Goal: Check status

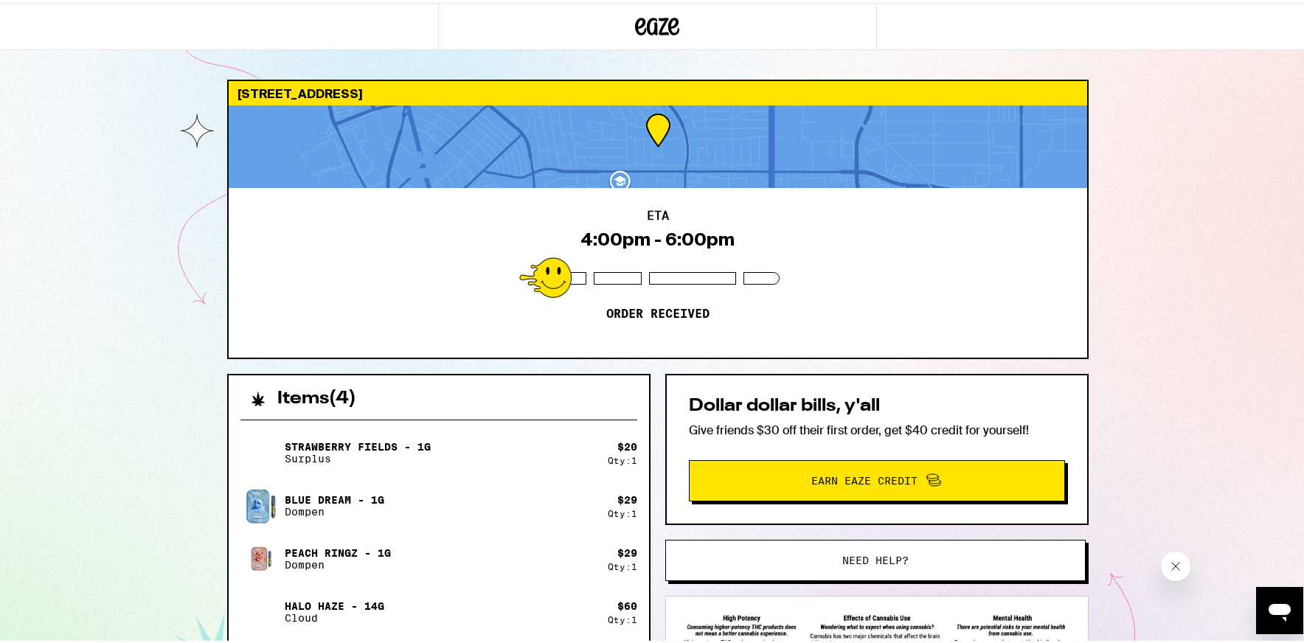
click at [111, 164] on div "19923 Flavian Ave Torrance 90503 ETA 4:00pm - 6:00pm Order received Items ( 4 )…" at bounding box center [657, 434] width 1315 height 869
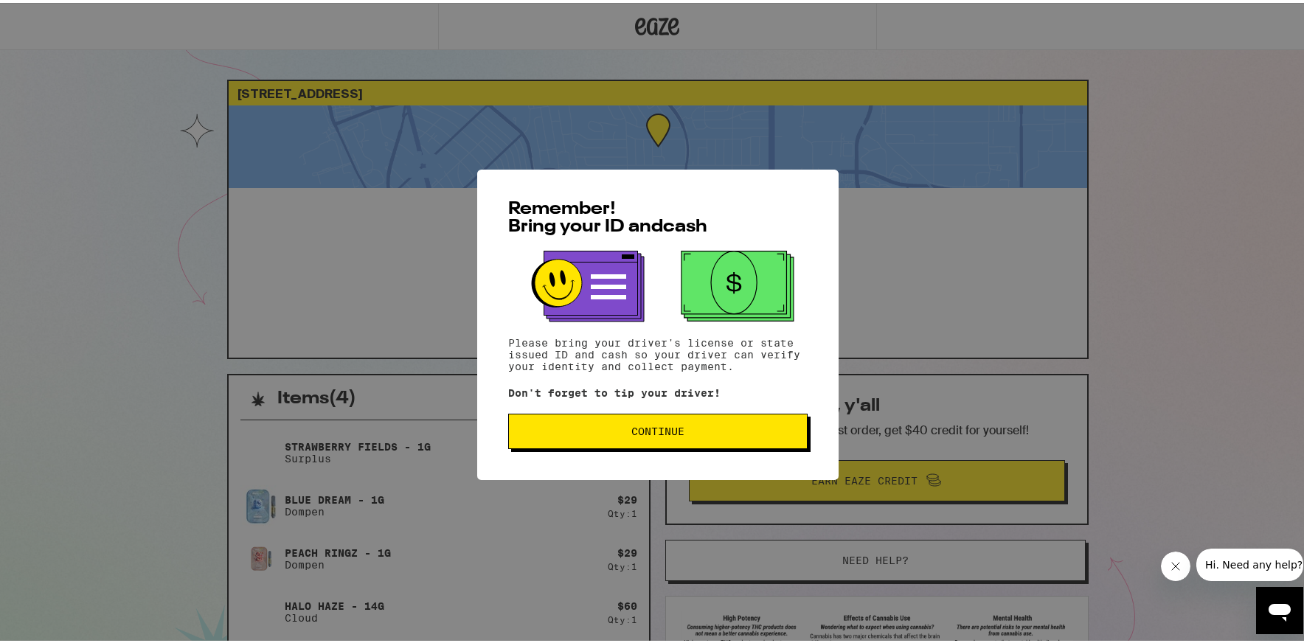
click at [711, 429] on span "Continue" at bounding box center [658, 428] width 274 height 10
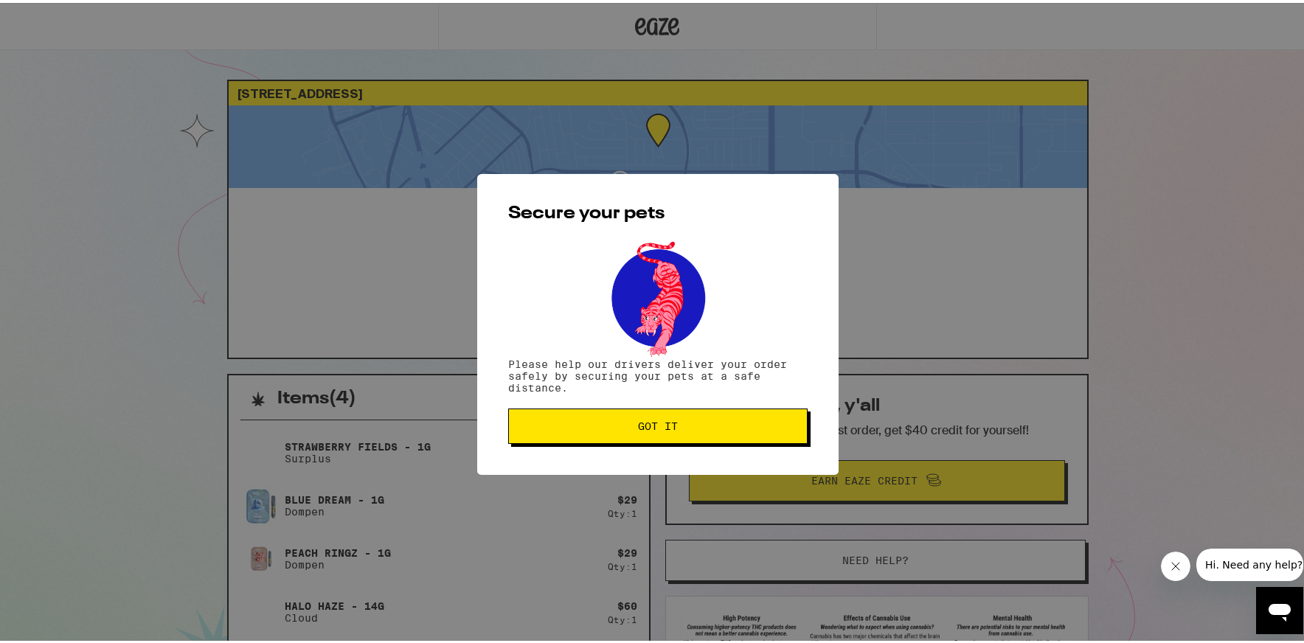
click at [678, 415] on button "Got it" at bounding box center [657, 423] width 299 height 35
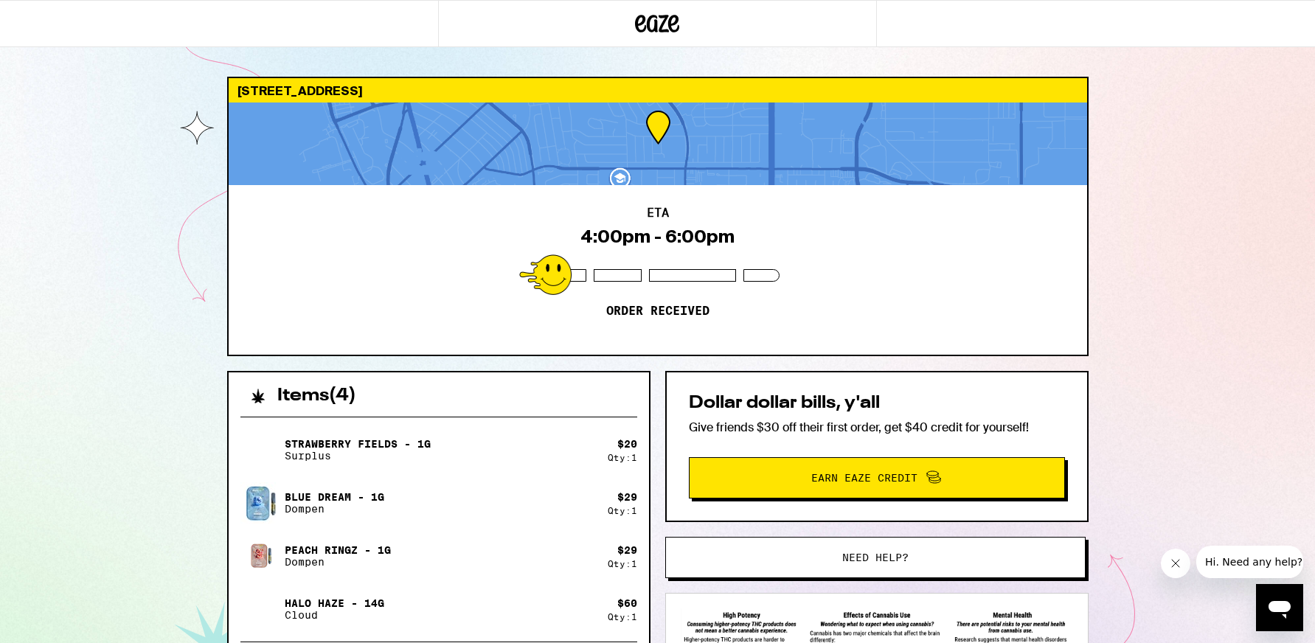
click at [1157, 369] on div "19923 Flavian Ave Torrance 90503 ETA 4:00pm - 6:00pm Order received Items ( 4 )…" at bounding box center [657, 426] width 1315 height 853
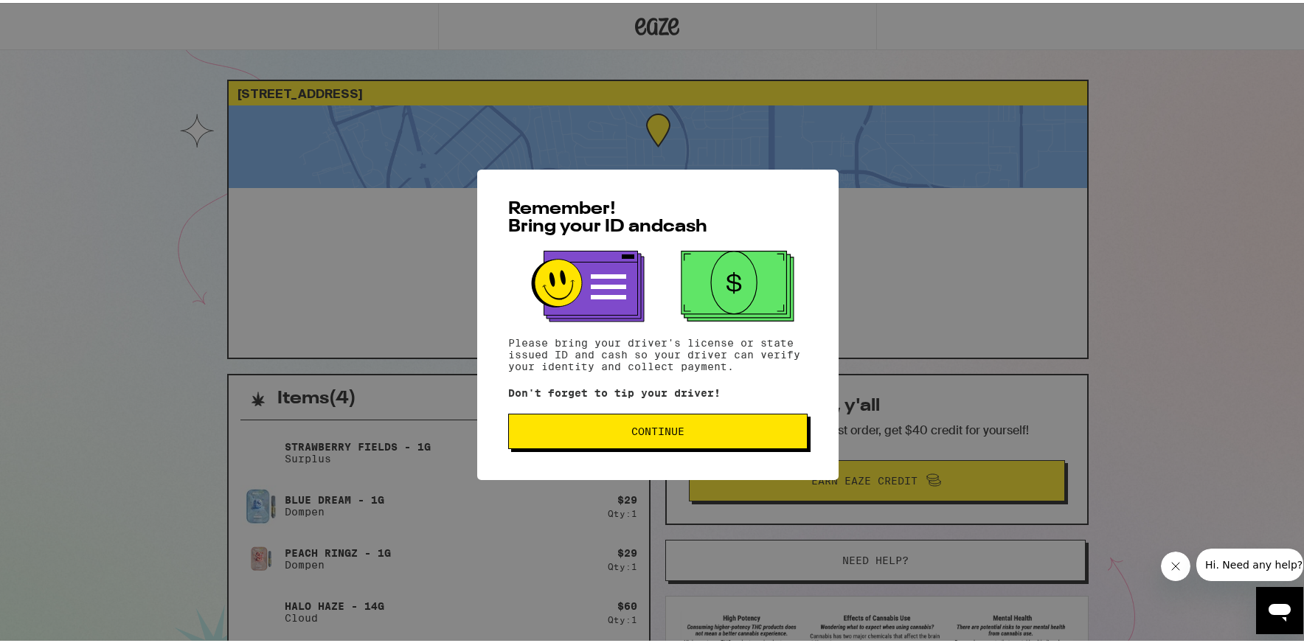
click at [744, 425] on button "Continue" at bounding box center [657, 428] width 299 height 35
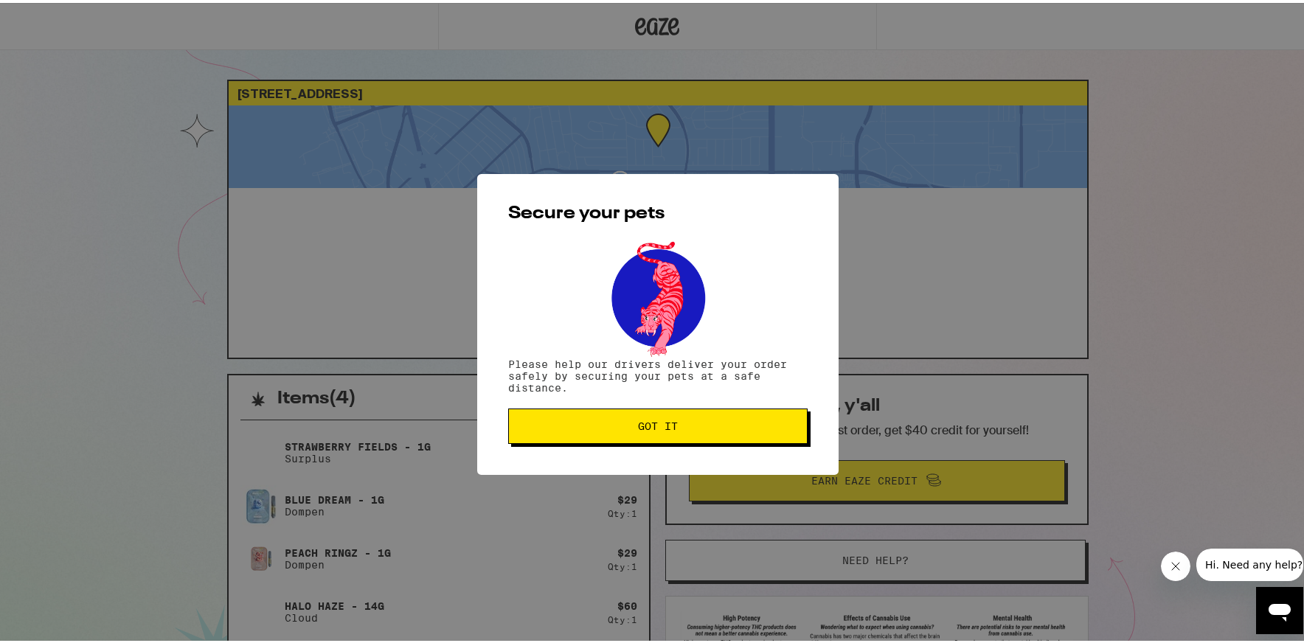
click at [678, 417] on button "Got it" at bounding box center [657, 423] width 299 height 35
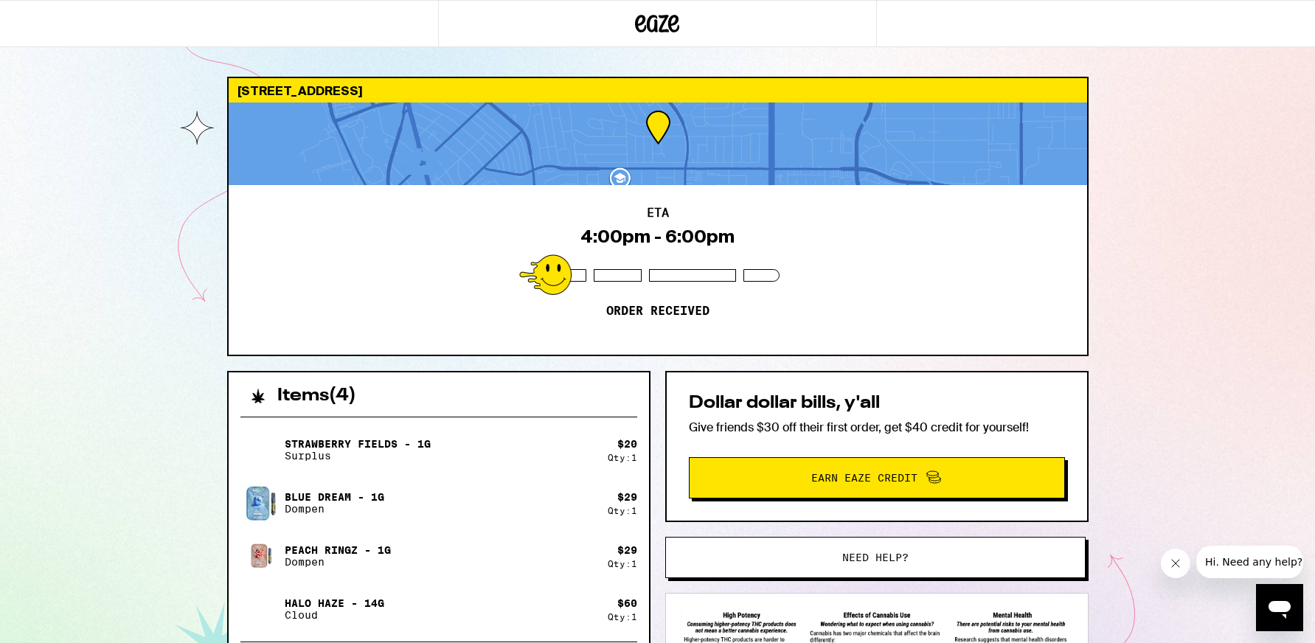
click at [1176, 566] on icon "Close message from company" at bounding box center [1176, 564] width 12 height 12
click at [155, 217] on div "19923 Flavian Ave Torrance 90503 ETA 4:00pm - 6:00pm Order received Items ( 4 )…" at bounding box center [657, 426] width 1315 height 853
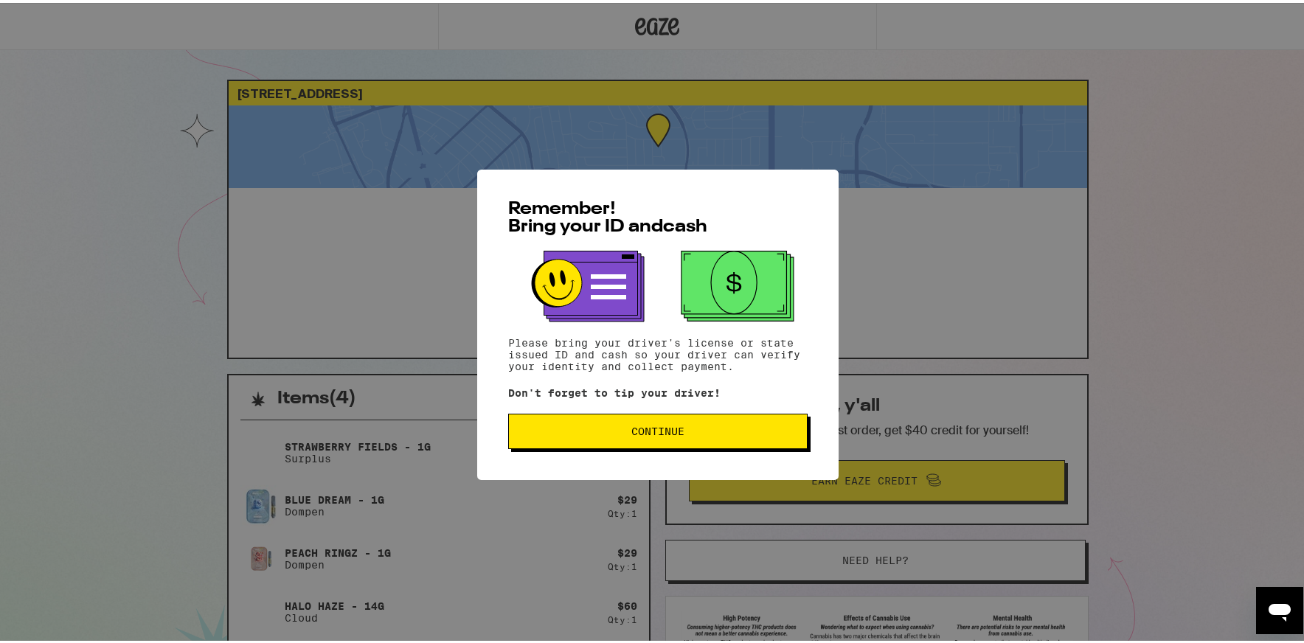
click at [690, 440] on button "Continue" at bounding box center [657, 428] width 299 height 35
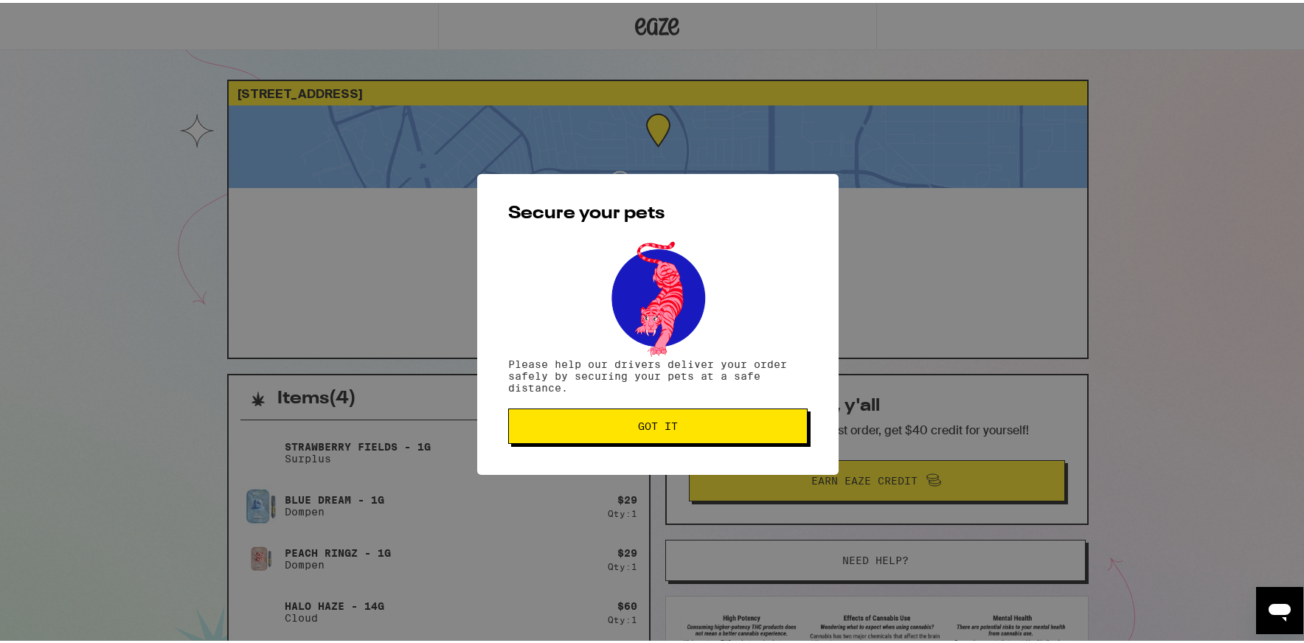
click at [731, 422] on span "Got it" at bounding box center [658, 423] width 274 height 10
